Goal: Task Accomplishment & Management: Manage account settings

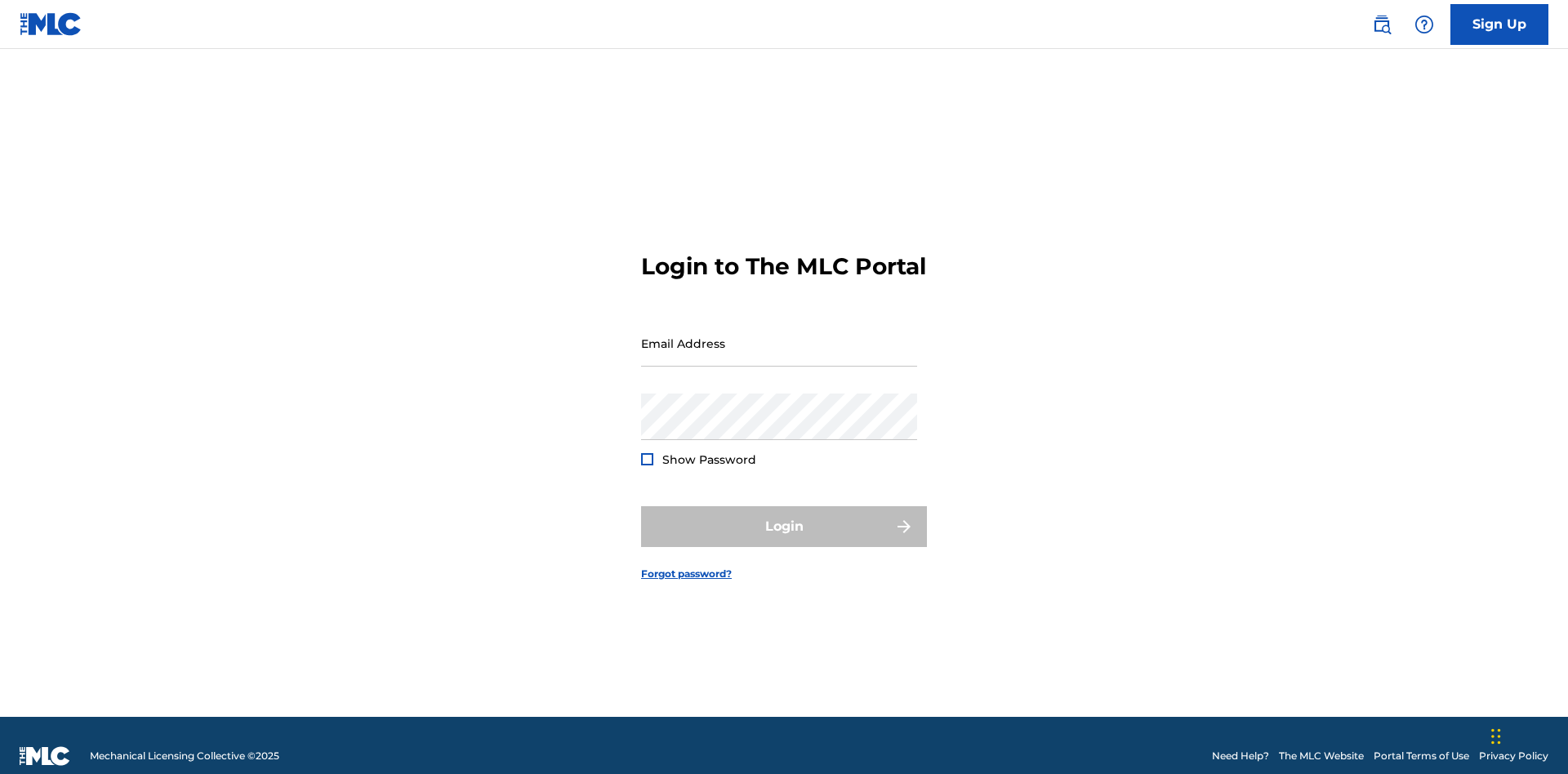
scroll to position [21, 0]
click at [780, 335] on input "Email Address" at bounding box center [780, 343] width 276 height 47
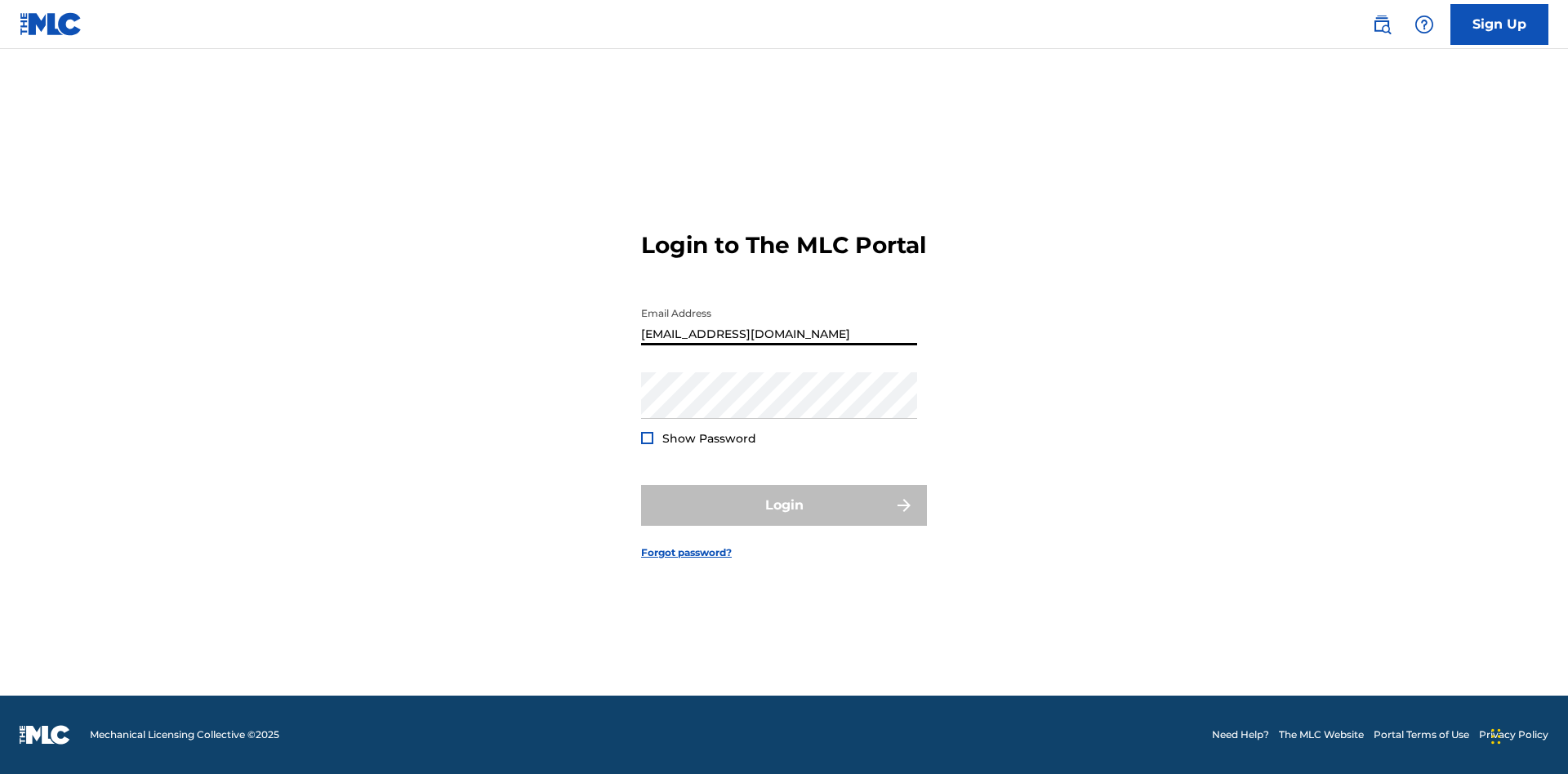
type input "[EMAIL_ADDRESS][DOMAIN_NAME]"
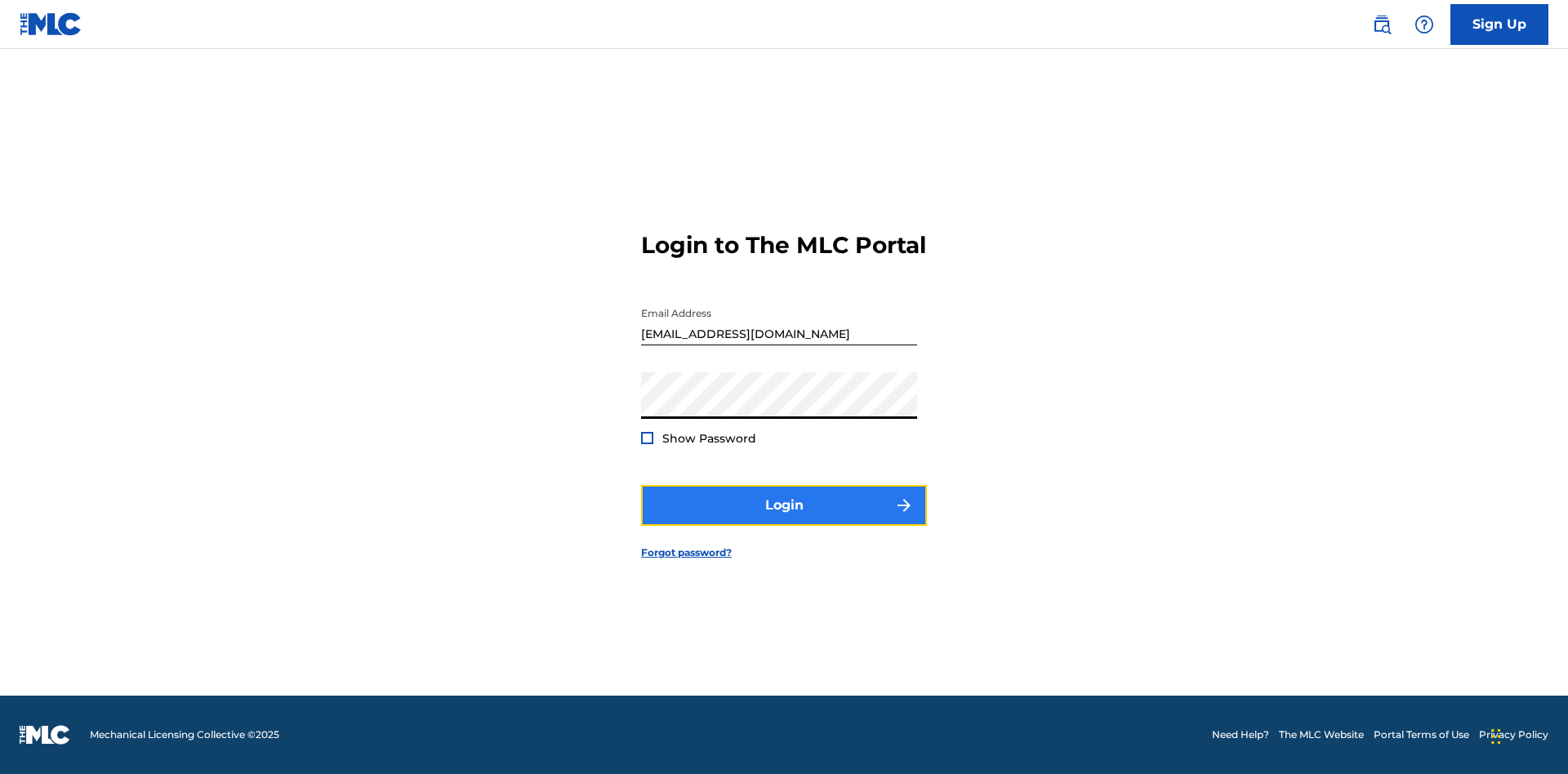
click at [784, 519] on button "Login" at bounding box center [784, 506] width 286 height 41
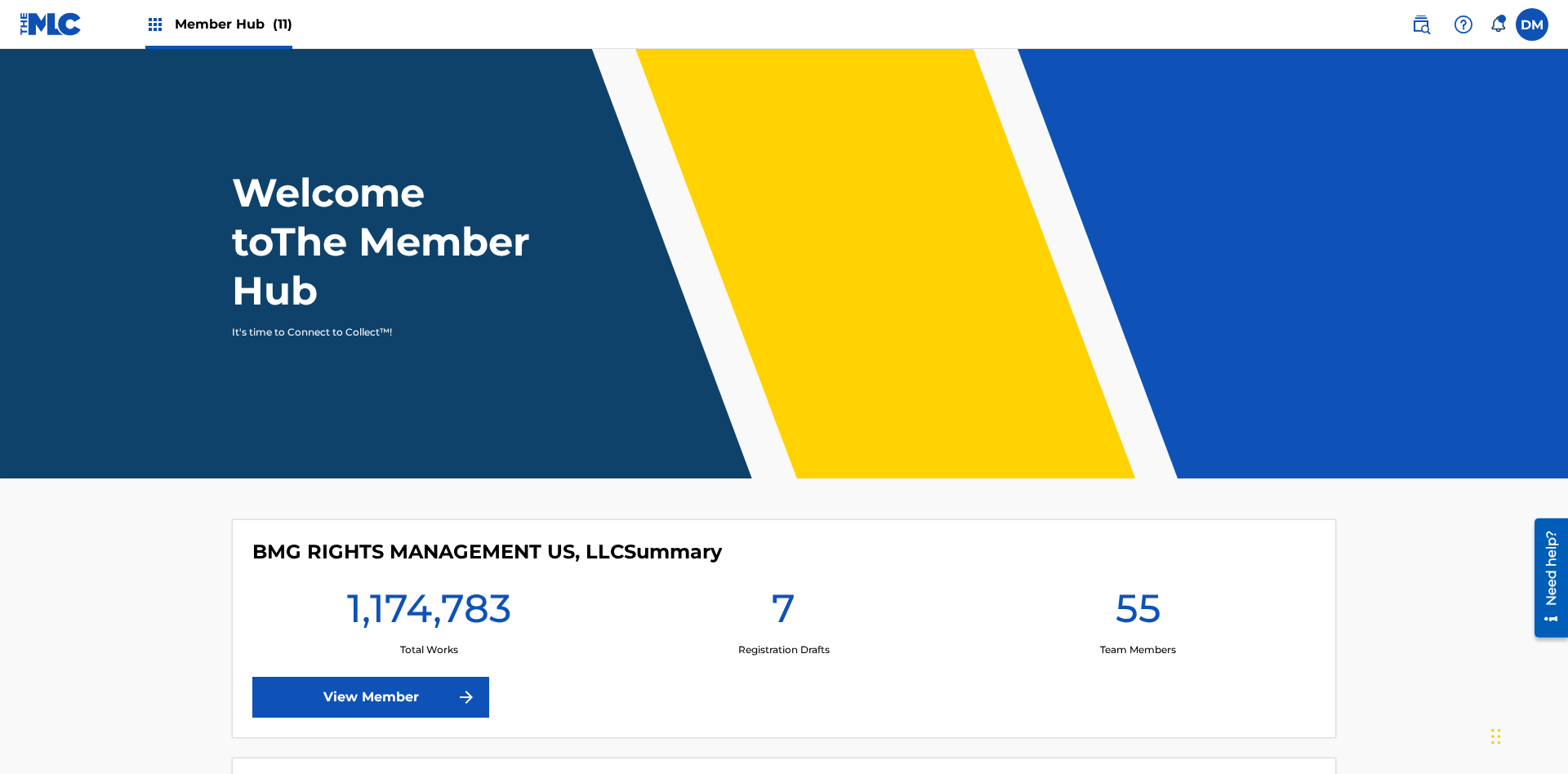
scroll to position [70, 0]
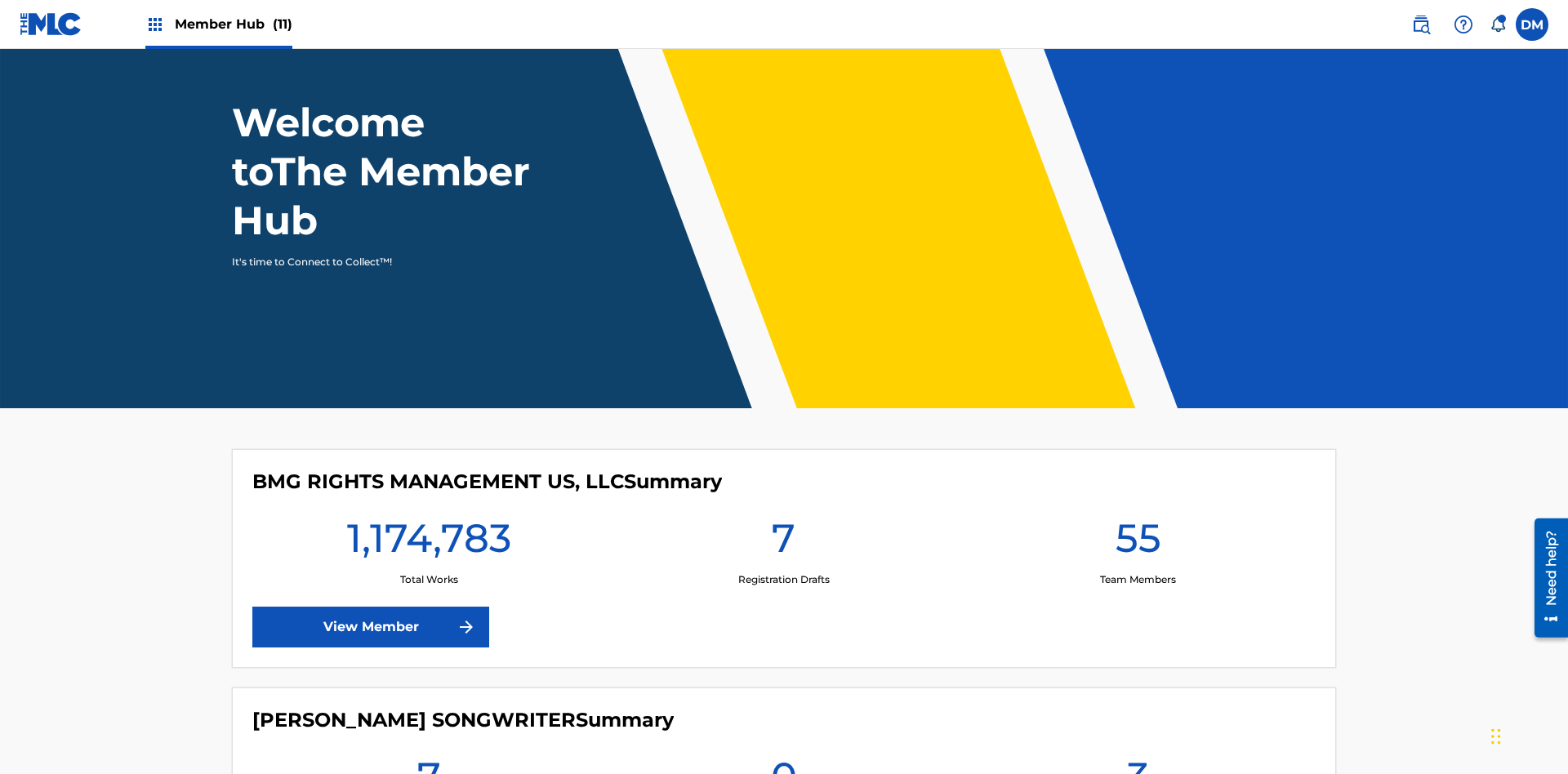
click at [218, 23] on span "Member Hub (11)" at bounding box center [233, 23] width 118 height 18
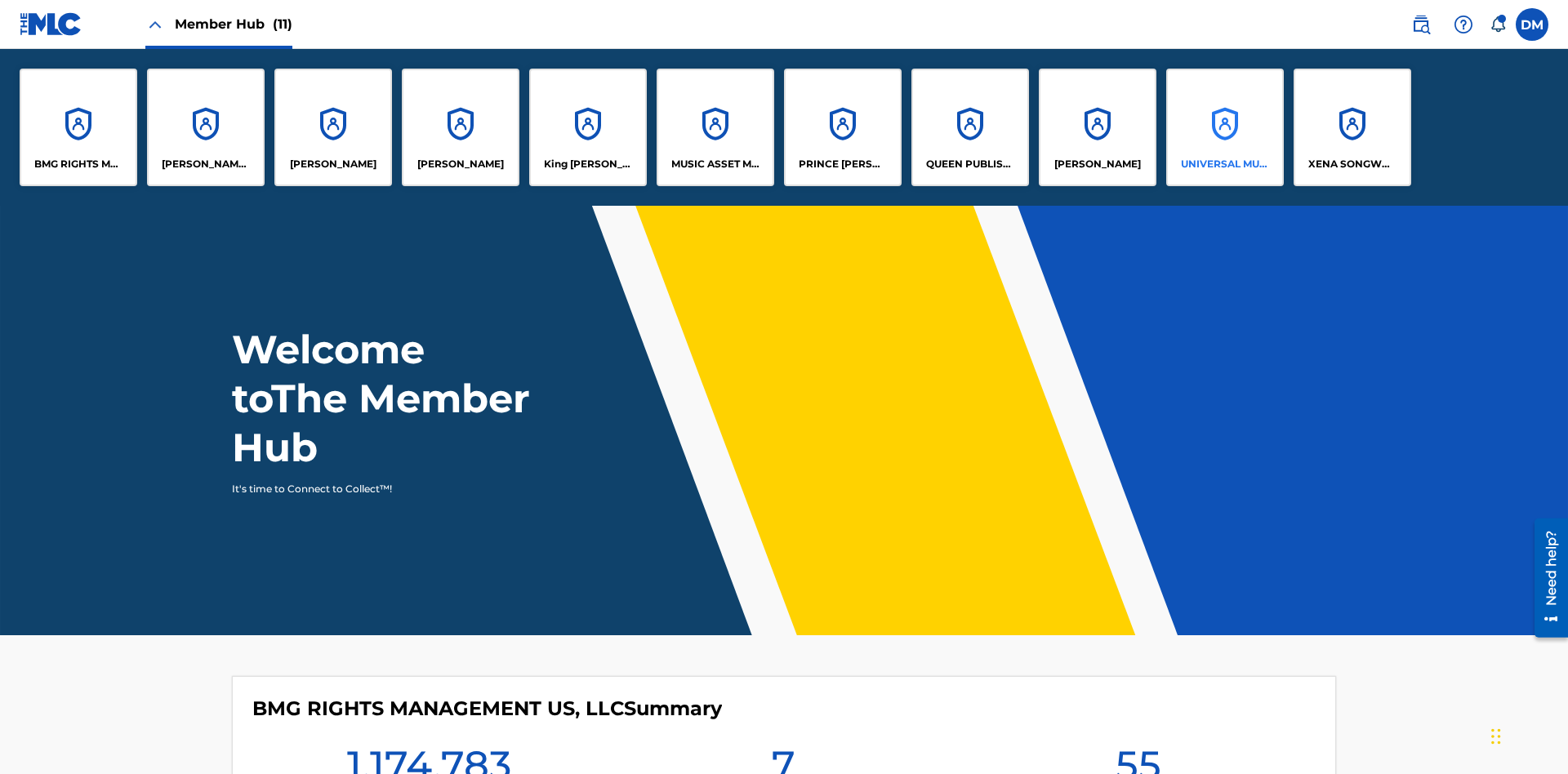
click at [1224, 164] on p "UNIVERSAL MUSIC PUB GROUP" at bounding box center [1226, 163] width 89 height 15
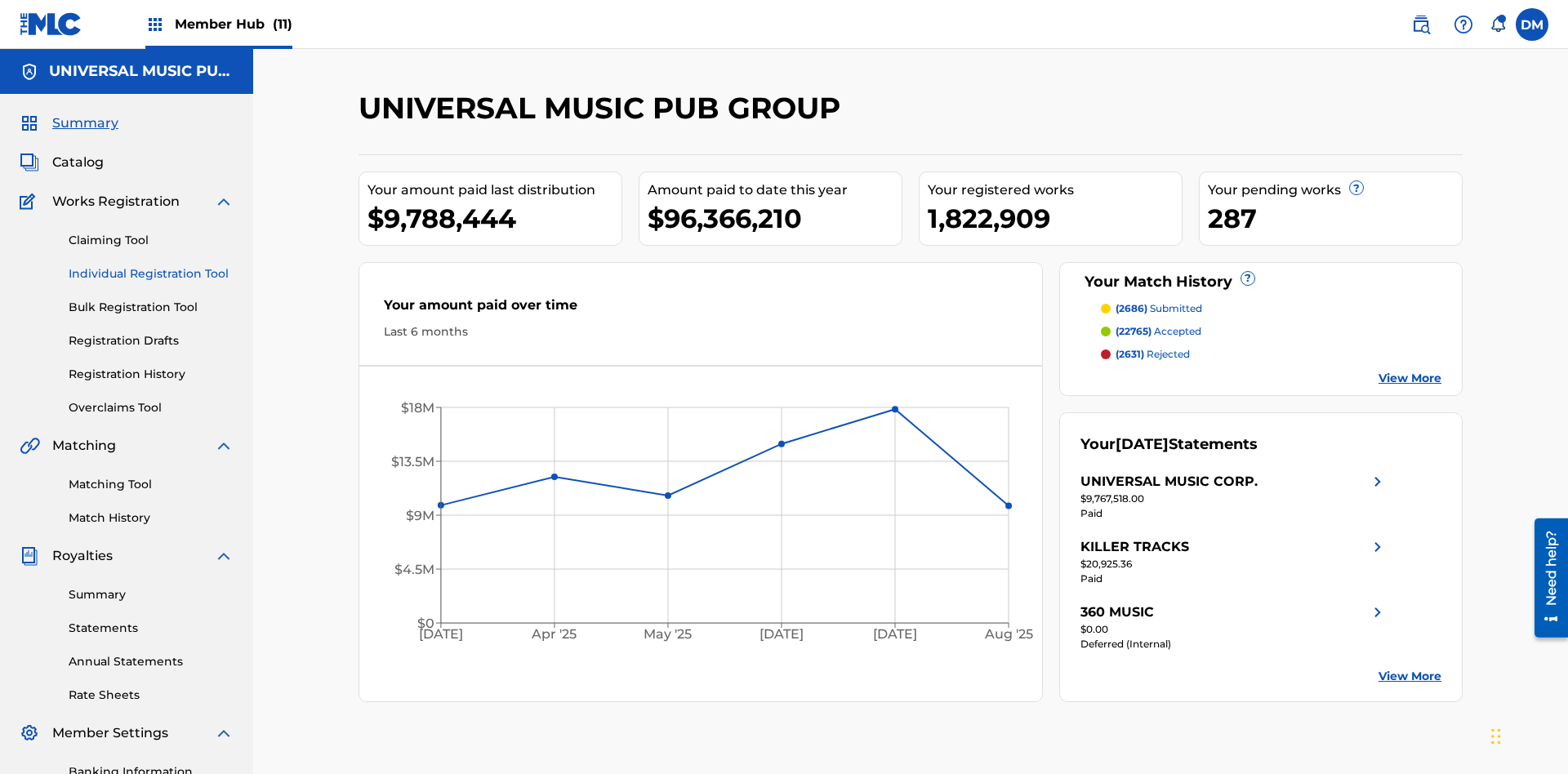
click at [151, 265] on link "Individual Registration Tool" at bounding box center [152, 274] width 165 height 18
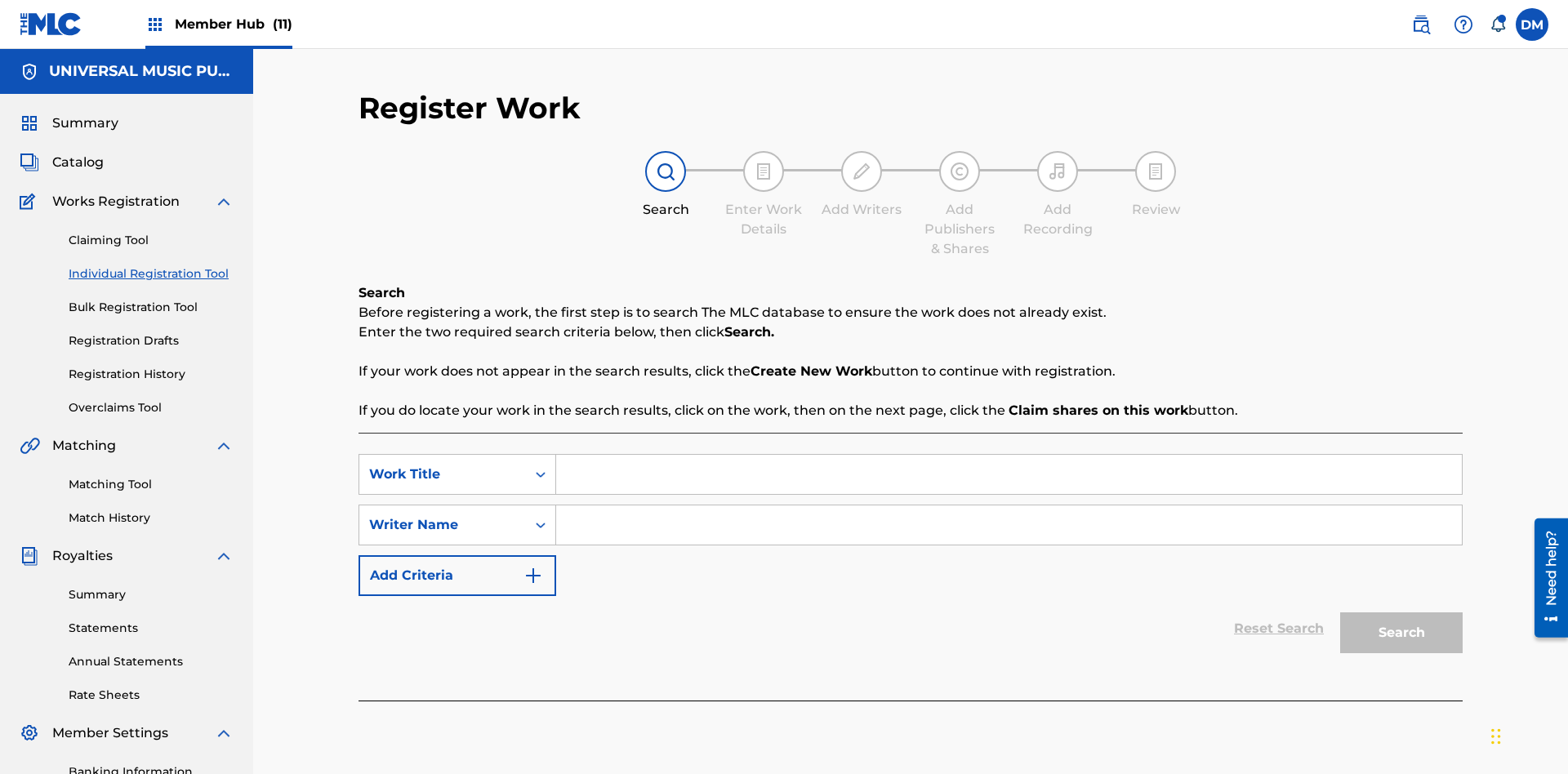
click at [1009, 455] on input "Search Form" at bounding box center [1009, 475] width 906 height 39
type input "Internal User Delete Single Draft"
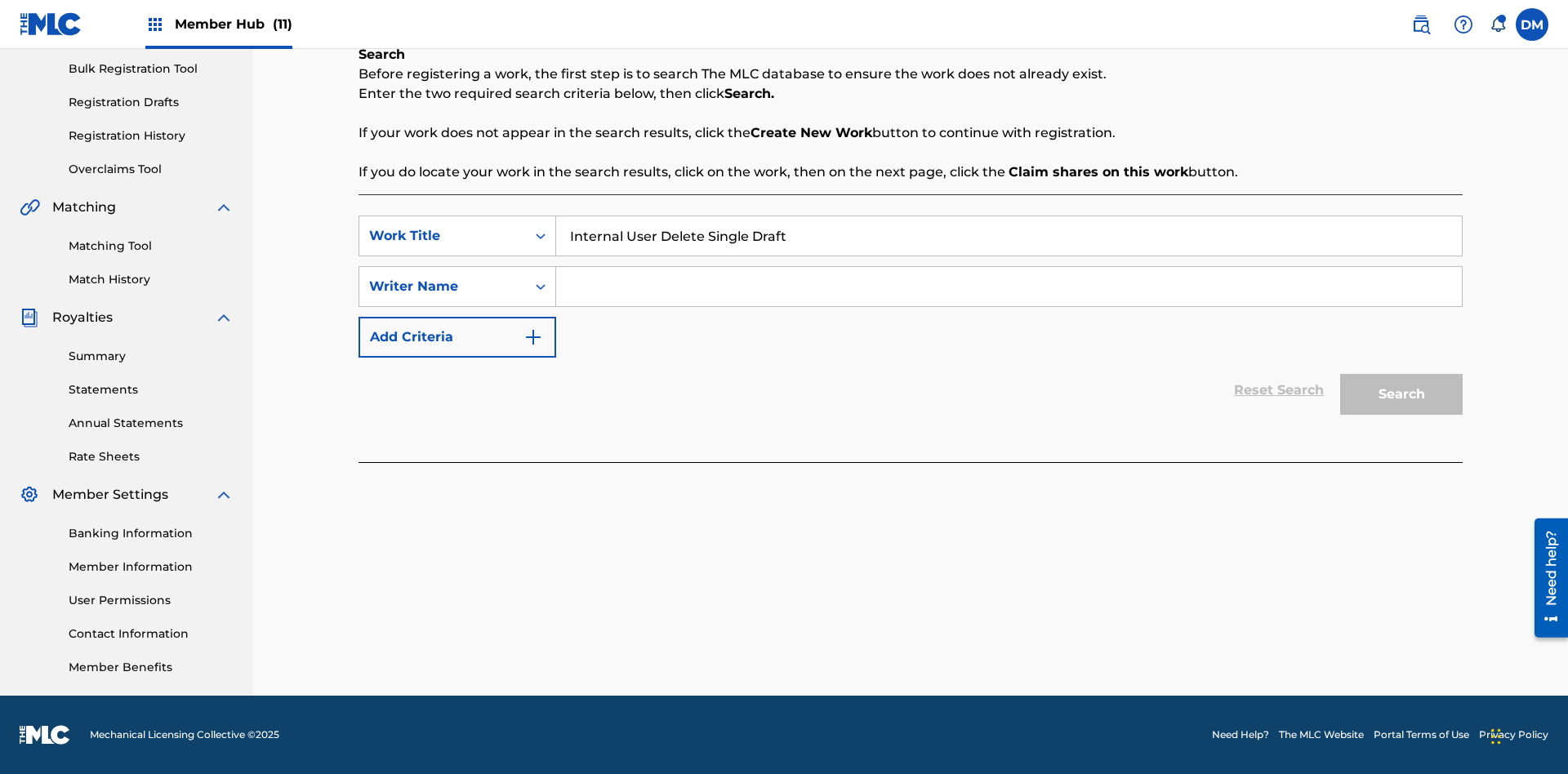
click at [1009, 287] on input "Search Form" at bounding box center [1009, 287] width 906 height 39
click at [1402, 395] on button "Search" at bounding box center [1402, 395] width 122 height 41
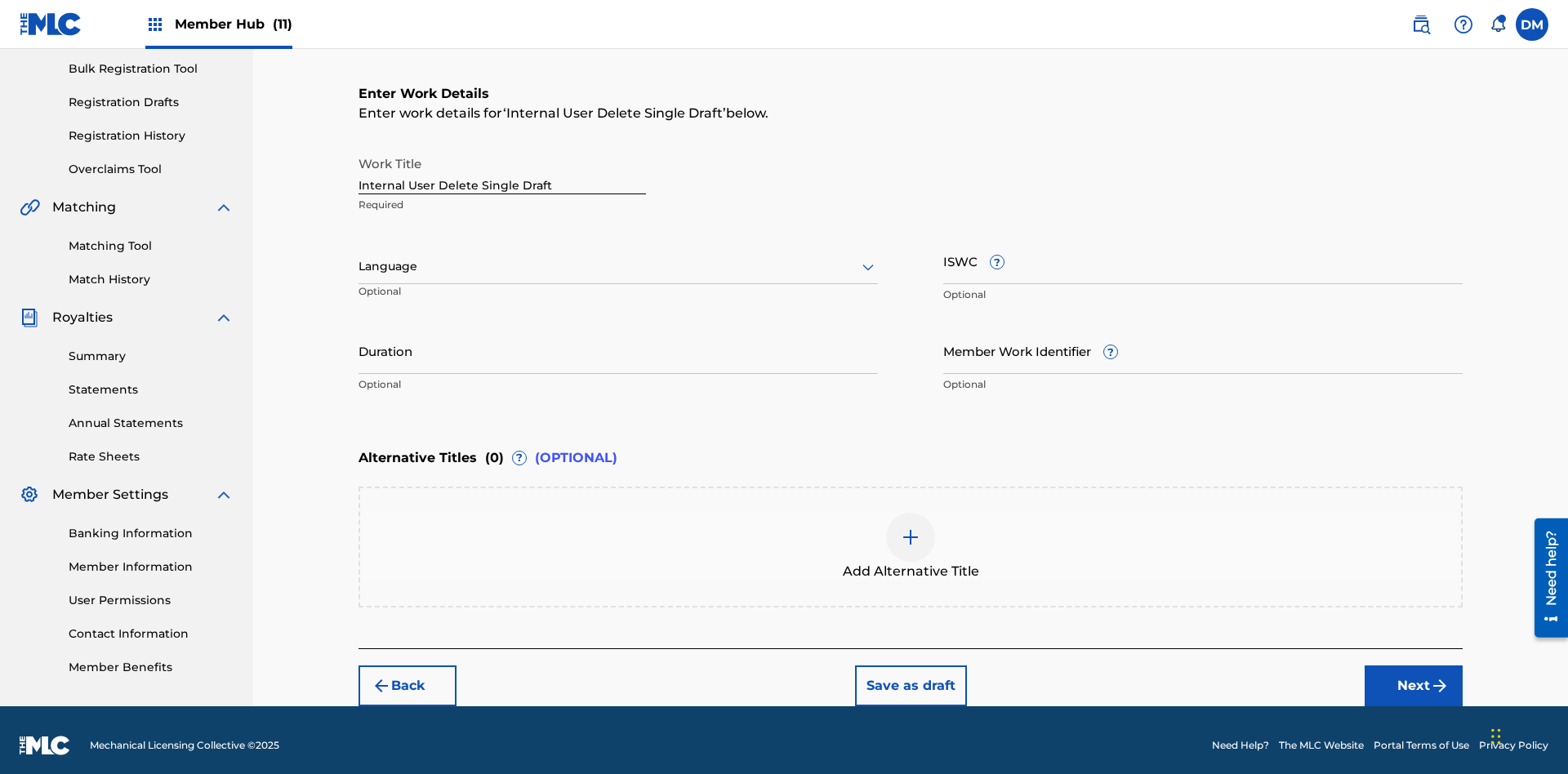
click at [503, 160] on input "Internal User Delete Single Draft" at bounding box center [503, 171] width 288 height 47
type input "Internal User Delete Single Draft"
click at [910, 675] on button "Save as draft" at bounding box center [911, 686] width 112 height 41
click at [1532, 23] on label at bounding box center [1532, 24] width 33 height 33
click at [1532, 24] on input "DM Duke McTesterson duke.mctesterson@gmail.com Notification Preferences Profile…" at bounding box center [1532, 24] width 0 height 0
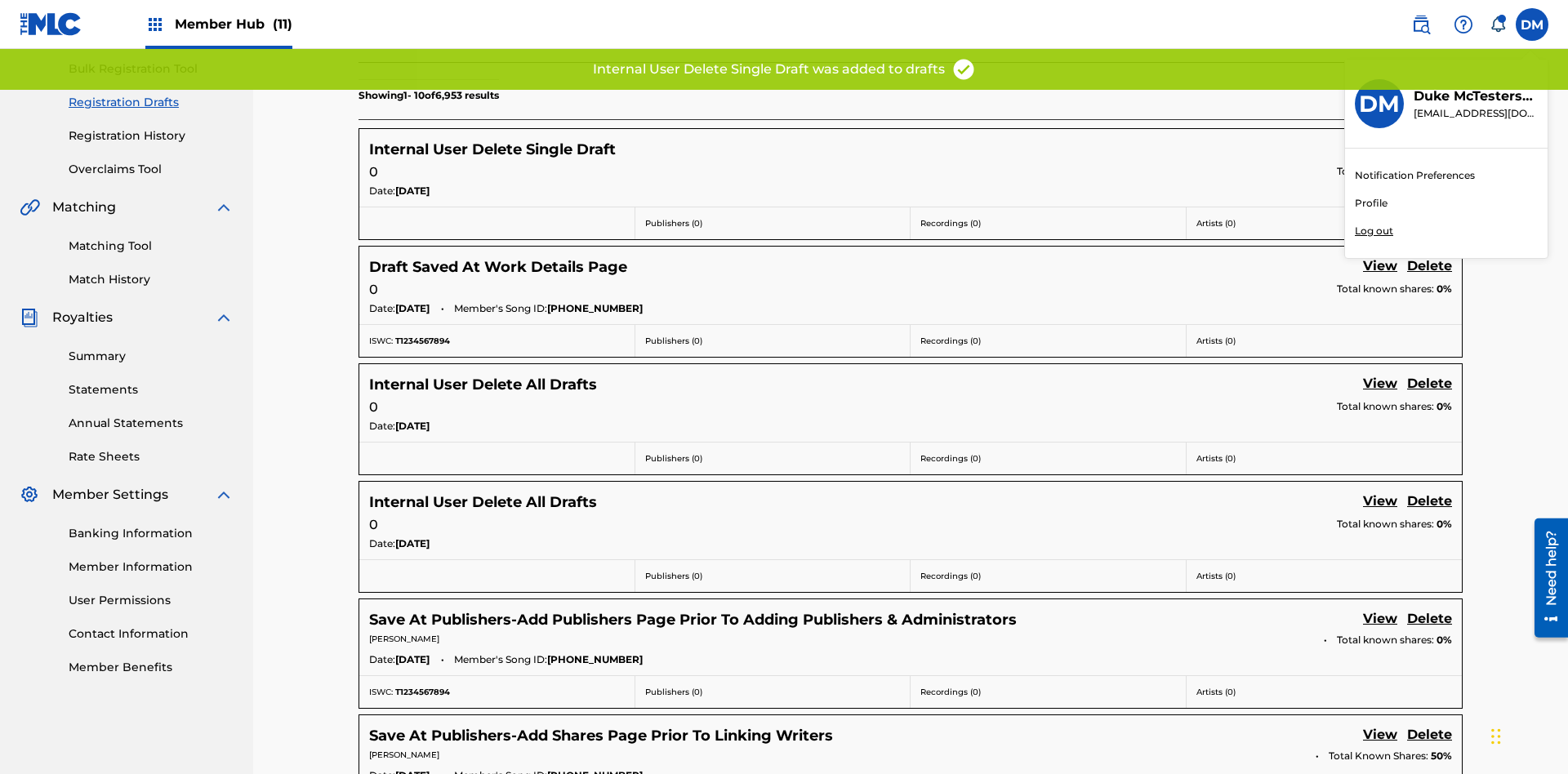
click at [1374, 231] on p "Log out" at bounding box center [1374, 230] width 38 height 15
click at [1532, 24] on input "DM Duke McTesterson duke.mctesterson@gmail.com Notification Preferences Profile…" at bounding box center [1532, 24] width 0 height 0
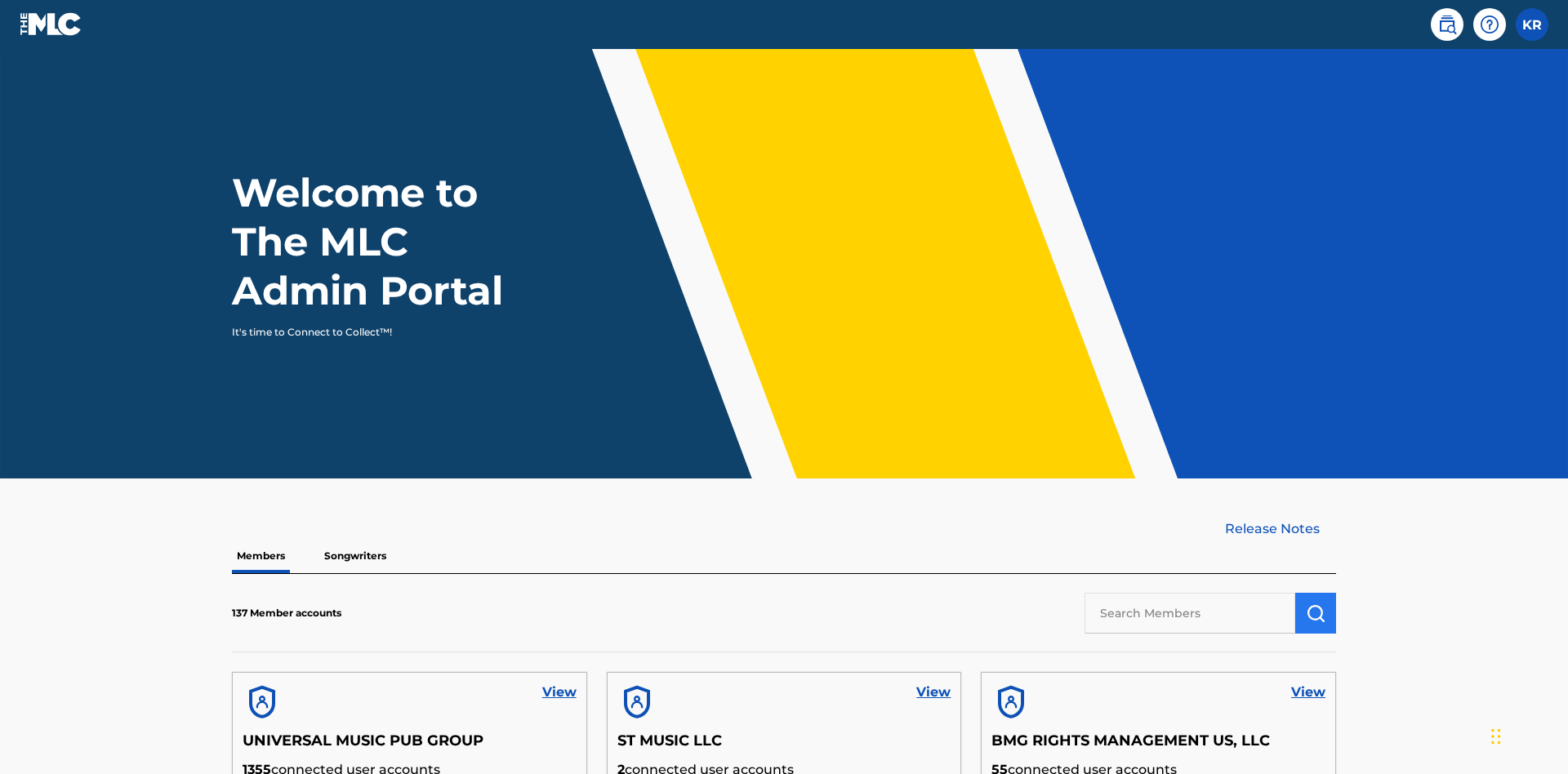
click at [1190, 593] on input "text" at bounding box center [1190, 614] width 211 height 41
type input "UNIVERSAL MUSIC PUB GROUP"
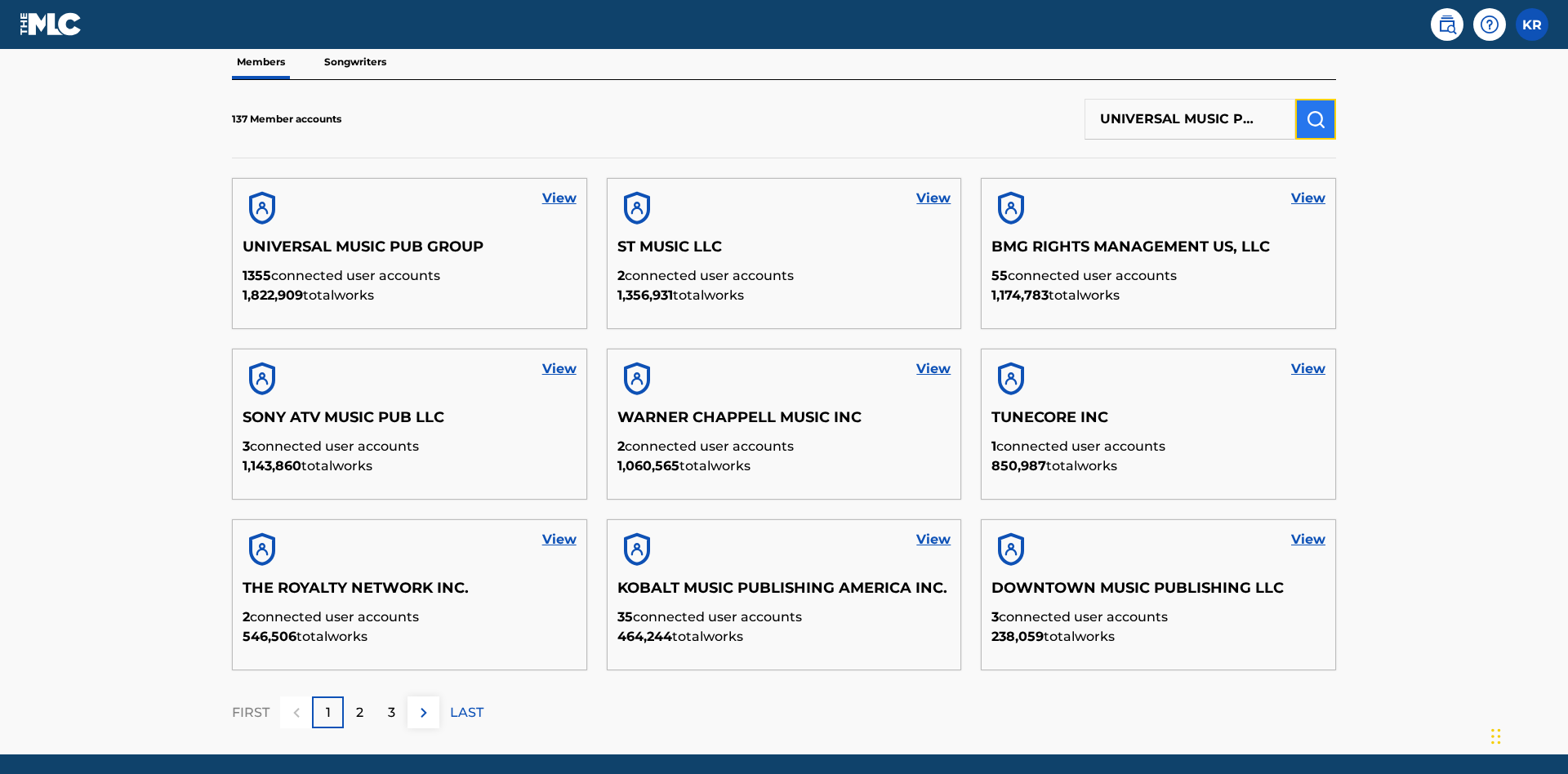
click at [1316, 110] on img "submit" at bounding box center [1315, 120] width 19 height 19
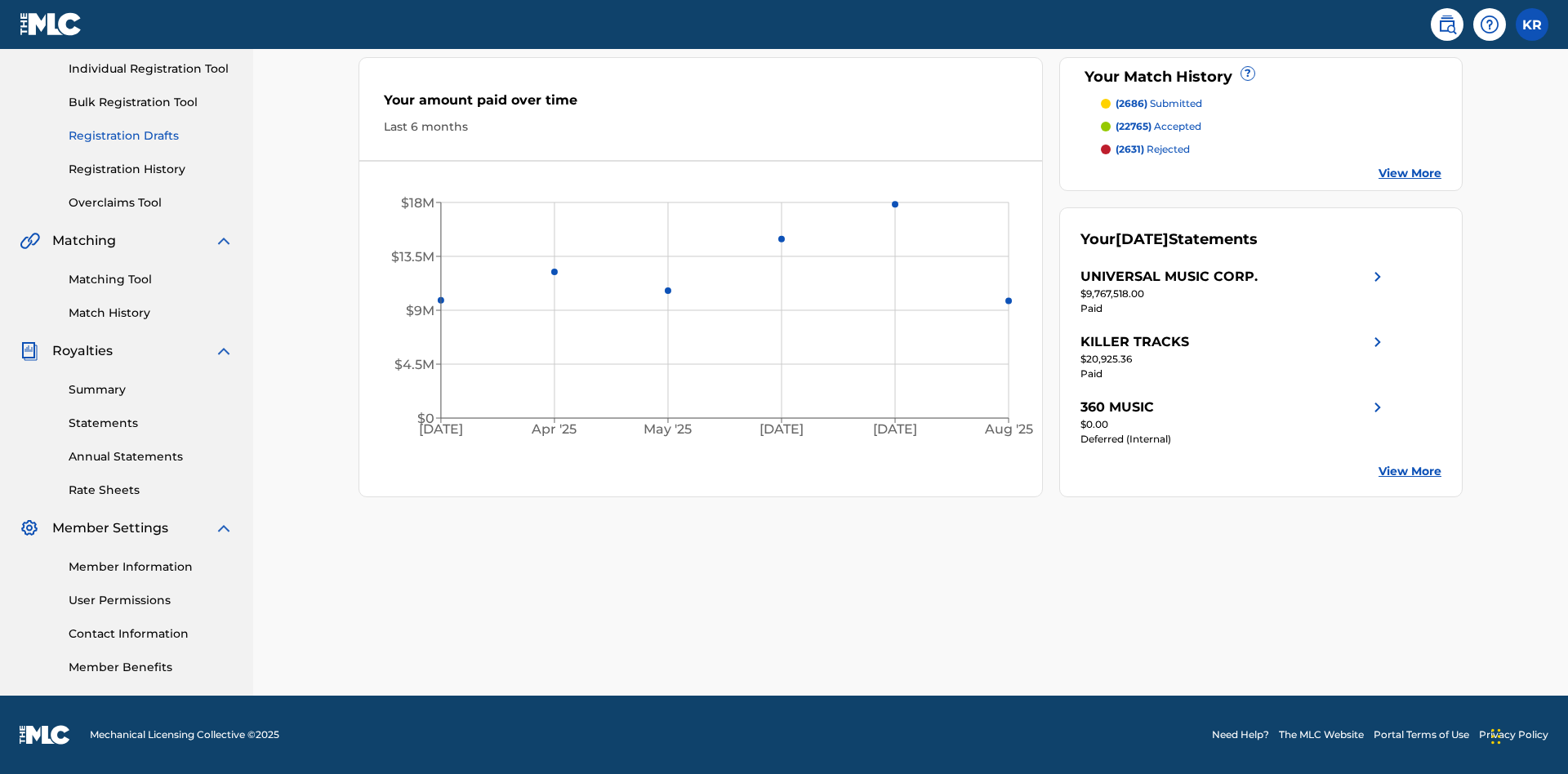
click at [151, 135] on link "Registration Drafts" at bounding box center [152, 136] width 165 height 18
